Goal: Task Accomplishment & Management: Use online tool/utility

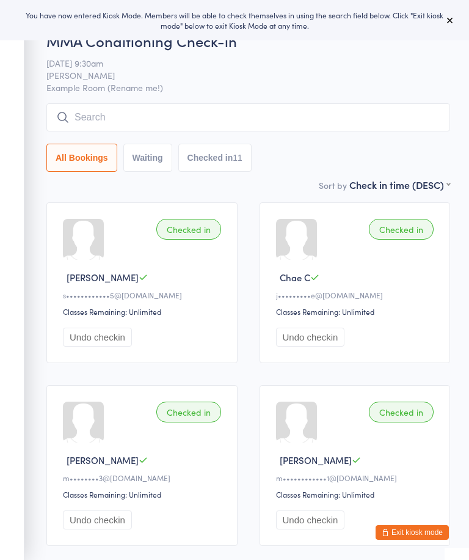
click at [449, 15] on button at bounding box center [450, 20] width 15 height 15
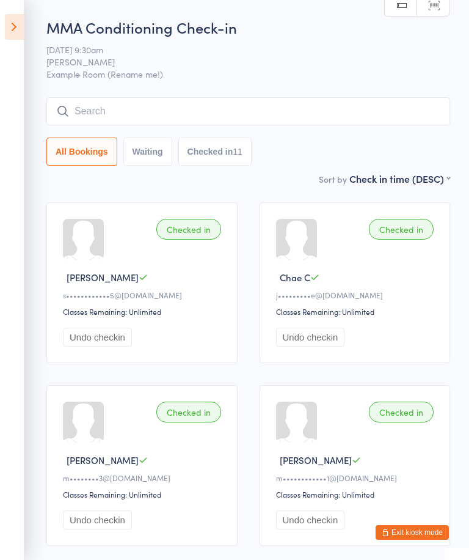
click at [427, 525] on button "Exit kiosk mode" at bounding box center [412, 532] width 73 height 15
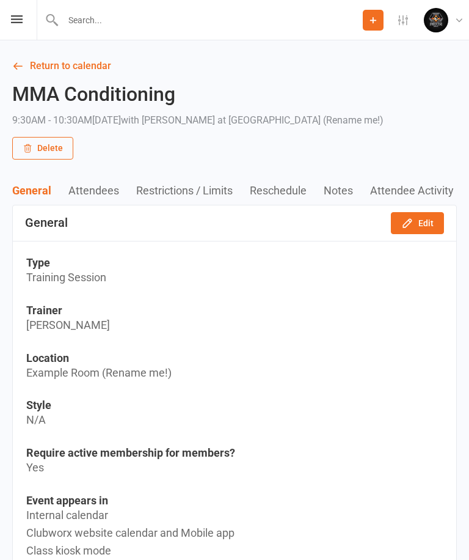
click at [7, 26] on div "Prospect Member Non-attending contact Class / event Appointment Grading event T…" at bounding box center [234, 20] width 469 height 40
click at [19, 38] on div "Prospect Member Non-attending contact Class / event Appointment Grading event T…" at bounding box center [234, 20] width 469 height 40
click at [18, 23] on icon at bounding box center [17, 19] width 12 height 8
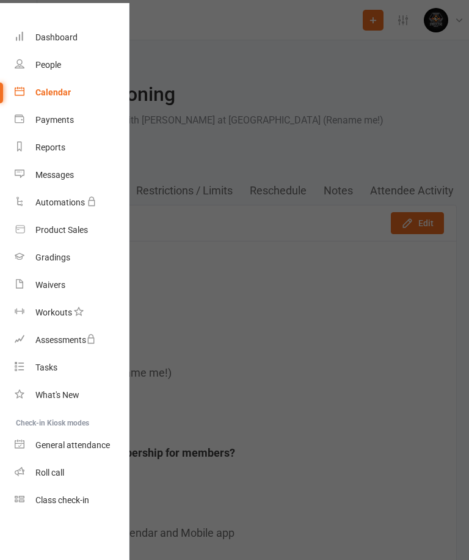
scroll to position [28, 0]
click at [71, 501] on div "Class check-in" at bounding box center [62, 500] width 54 height 10
